Goal: Find specific page/section: Find specific page/section

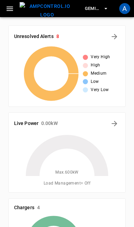
click at [127, 9] on div "A" at bounding box center [124, 8] width 11 height 11
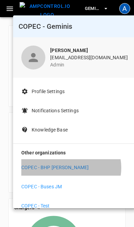
click at [68, 168] on li "COPEC - BHP Spence" at bounding box center [74, 167] width 106 height 16
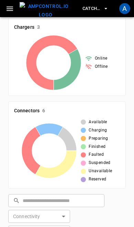
scroll to position [143, 0]
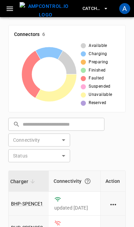
scroll to position [224, 0]
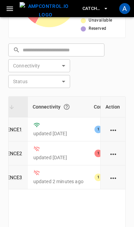
scroll to position [300, 0]
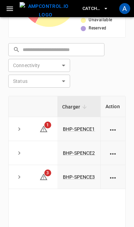
scroll to position [300, 0]
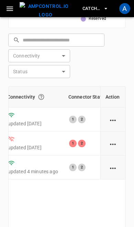
scroll to position [0, 98]
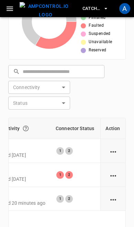
scroll to position [278, 0]
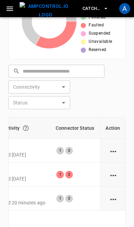
click at [76, 147] on div "1 2" at bounding box center [74, 151] width 37 height 8
click at [69, 149] on div "2" at bounding box center [69, 151] width 8 height 8
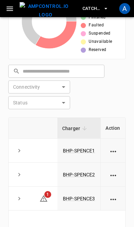
scroll to position [0, 0]
click at [80, 150] on link "BHP-SPENCE1" at bounding box center [79, 150] width 32 height 5
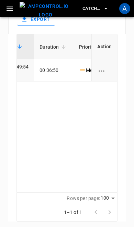
scroll to position [0, 302]
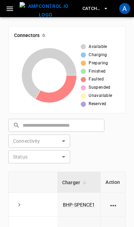
scroll to position [225, 0]
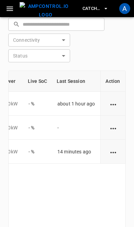
scroll to position [0, 255]
